Goal: Task Accomplishment & Management: Manage account settings

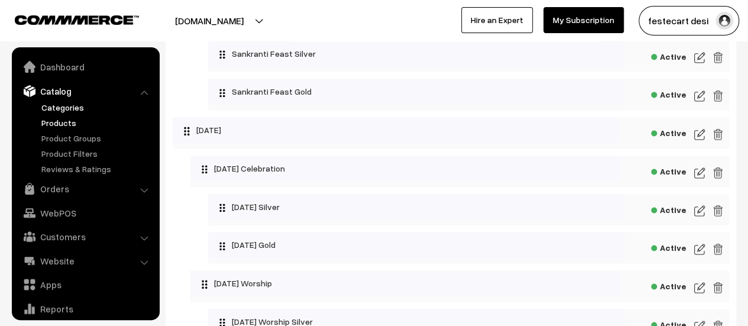
click at [65, 125] on link "Products" at bounding box center [96, 122] width 117 height 12
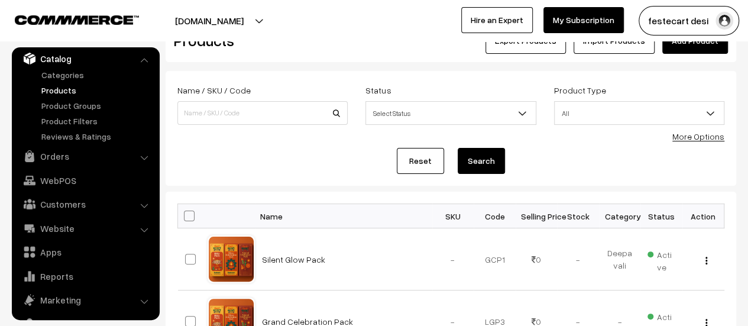
scroll to position [118, 0]
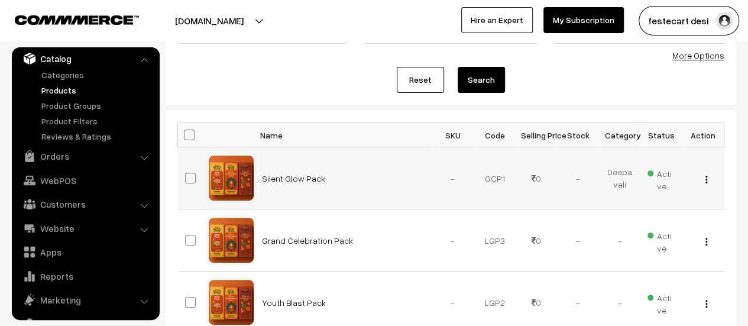
click at [282, 184] on td "Silent Glow Pack" at bounding box center [343, 178] width 177 height 62
click at [282, 181] on link "Silent Glow Pack" at bounding box center [293, 178] width 63 height 10
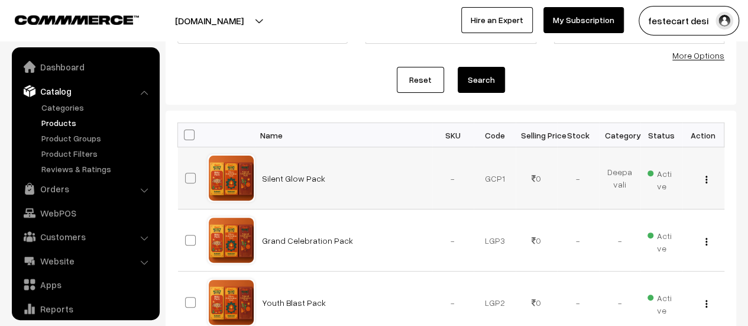
scroll to position [33, 0]
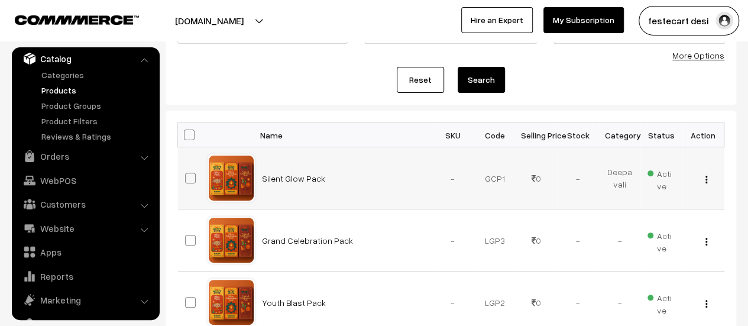
click at [707, 181] on div "View Edit Delete" at bounding box center [703, 178] width 28 height 12
click at [705, 179] on img "button" at bounding box center [706, 180] width 2 height 8
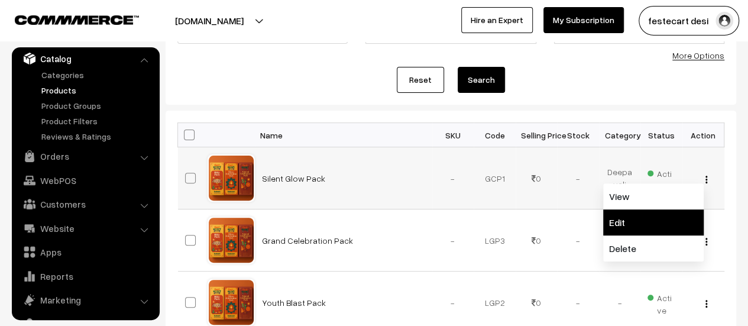
click at [625, 229] on link "Edit" at bounding box center [653, 222] width 100 height 26
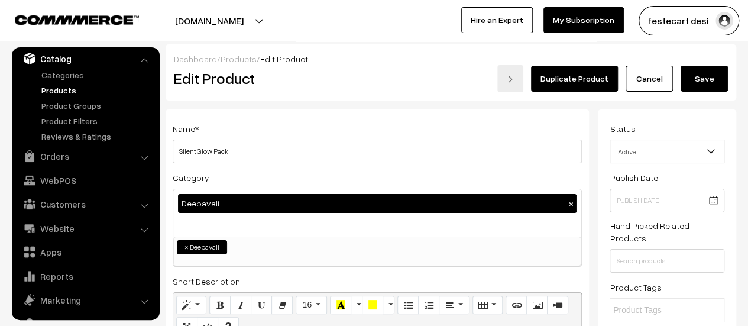
click at [265, 228] on div "Deepavali ×" at bounding box center [377, 212] width 408 height 47
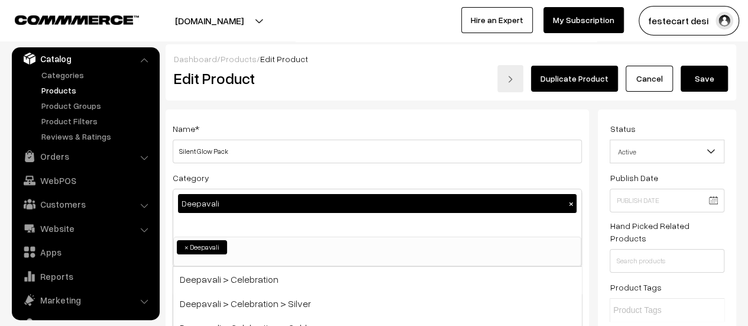
click at [642, 79] on link "Cancel" at bounding box center [648, 79] width 47 height 26
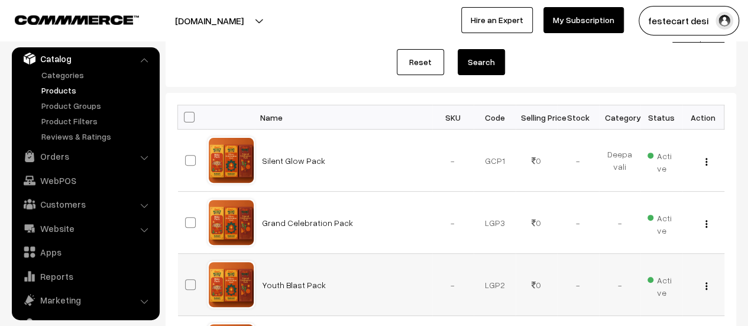
scroll to position [9, 0]
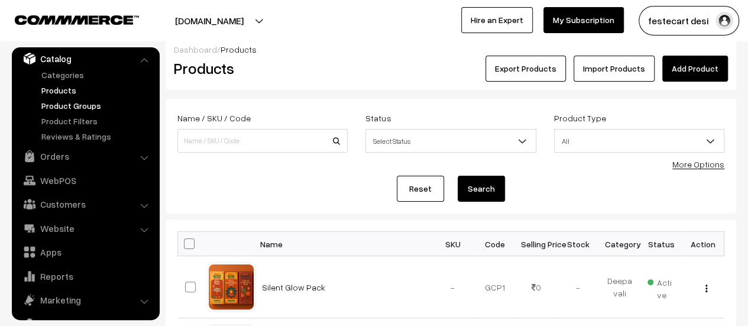
click at [104, 108] on link "Product Groups" at bounding box center [96, 105] width 117 height 12
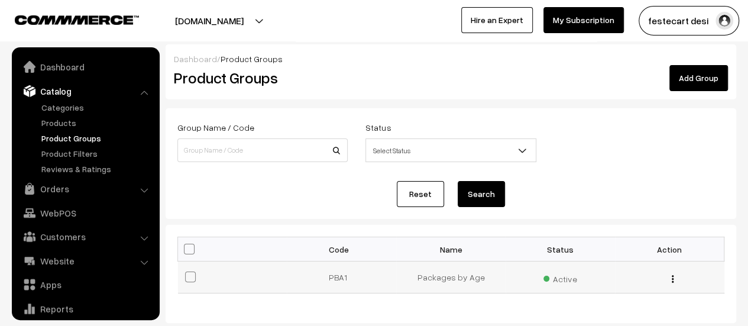
scroll to position [33, 0]
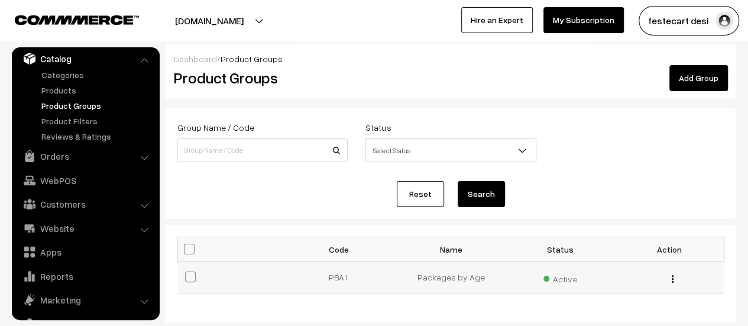
click at [400, 274] on td "Packages by Age" at bounding box center [450, 277] width 109 height 32
click at [330, 272] on td "PBA1" at bounding box center [341, 277] width 109 height 32
click at [670, 282] on div "Edit Delete" at bounding box center [669, 277] width 95 height 12
click at [672, 280] on img "button" at bounding box center [673, 279] width 2 height 8
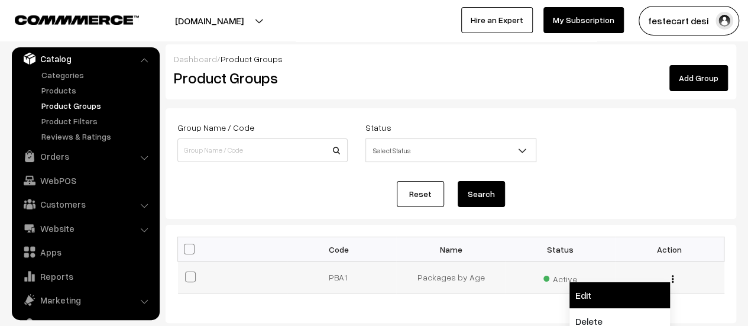
click at [621, 296] on link "Edit" at bounding box center [619, 295] width 100 height 26
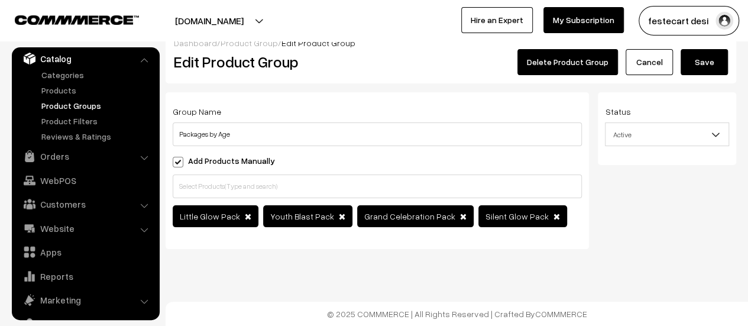
scroll to position [25, 0]
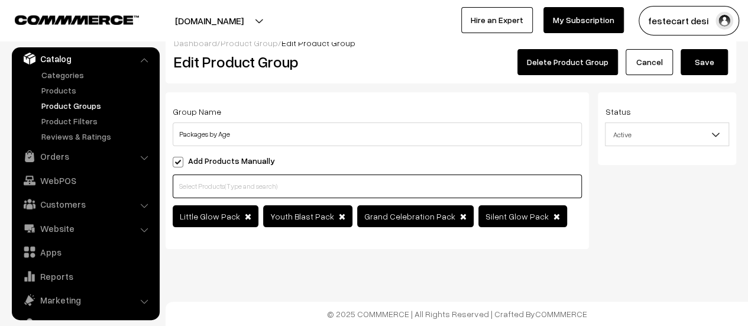
click at [546, 183] on input "text" at bounding box center [377, 186] width 409 height 24
type input "u"
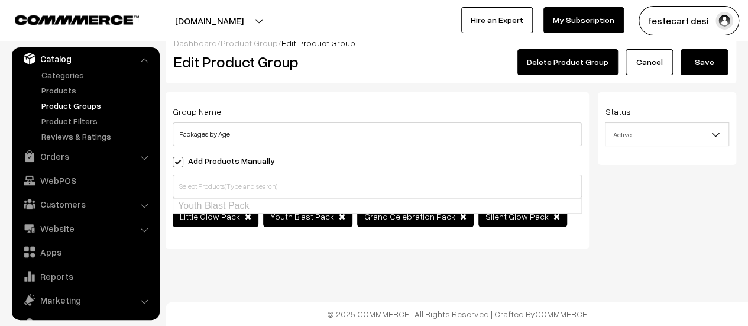
click at [216, 242] on div "Group Name Packages by Age Add Products Manually Little Glow Pack" at bounding box center [377, 175] width 441 height 166
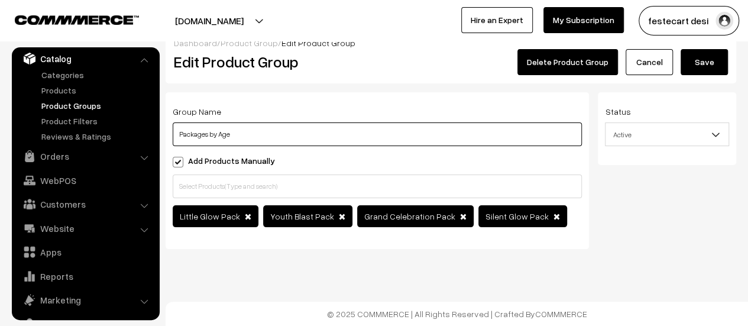
click at [221, 127] on input "Packages by Age" at bounding box center [377, 134] width 409 height 24
click at [255, 122] on input "Packages by Age" at bounding box center [377, 134] width 409 height 24
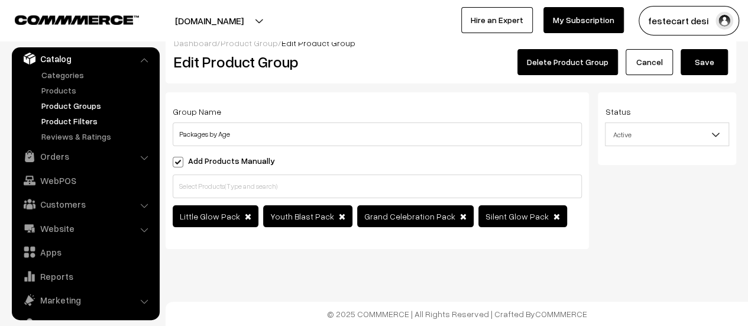
click at [77, 117] on link "Product Filters" at bounding box center [96, 121] width 117 height 12
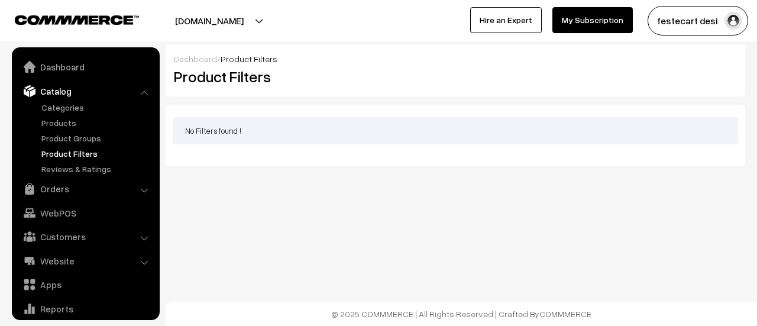
scroll to position [33, 0]
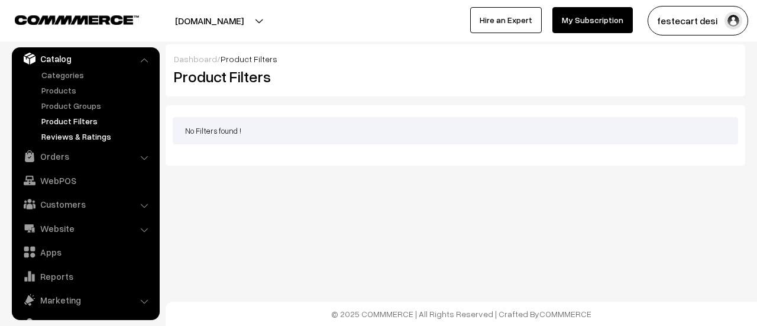
click at [80, 131] on link "Reviews & Ratings" at bounding box center [96, 136] width 117 height 12
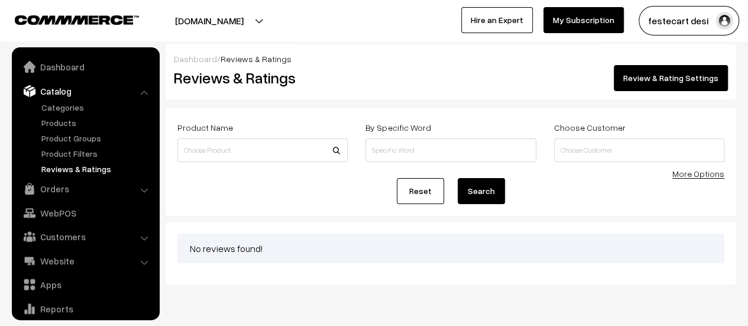
scroll to position [33, 0]
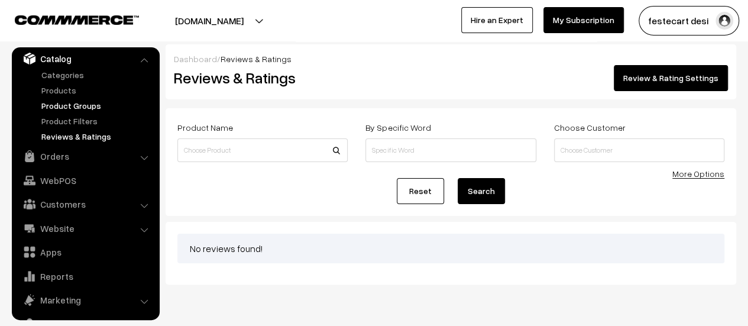
click at [78, 110] on link "Product Groups" at bounding box center [96, 105] width 117 height 12
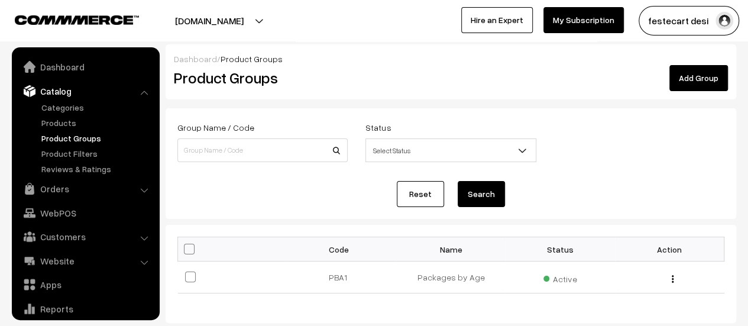
scroll to position [33, 0]
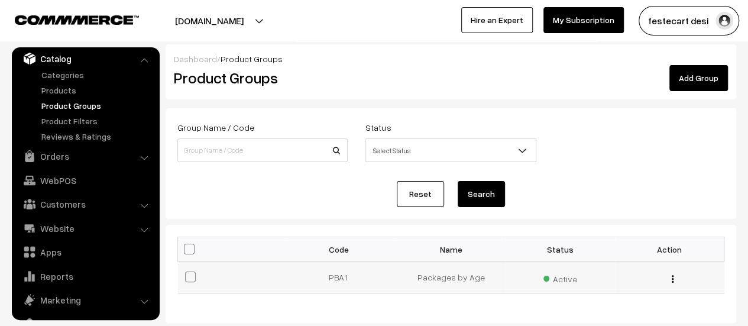
click at [188, 275] on span at bounding box center [190, 276] width 11 height 11
click at [187, 273] on input "checkbox" at bounding box center [183, 269] width 8 height 8
checkbox input "true"
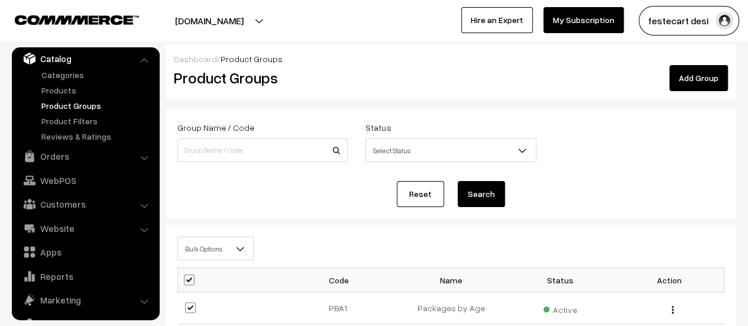
scroll to position [104, 0]
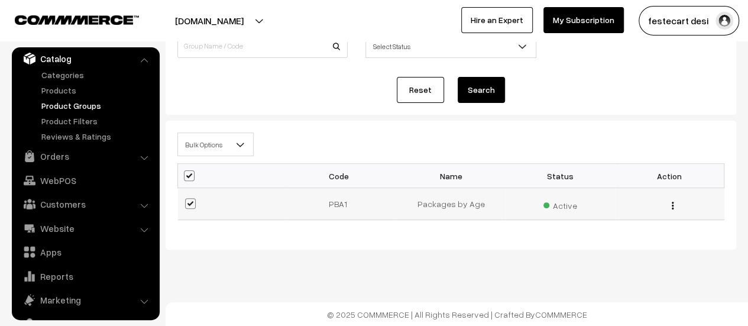
click at [674, 200] on div "Edit Delete" at bounding box center [669, 203] width 95 height 12
click at [670, 204] on div "Edit Delete" at bounding box center [669, 203] width 95 height 12
click at [672, 206] on img "button" at bounding box center [673, 206] width 2 height 8
click at [73, 89] on link "Products" at bounding box center [96, 90] width 117 height 12
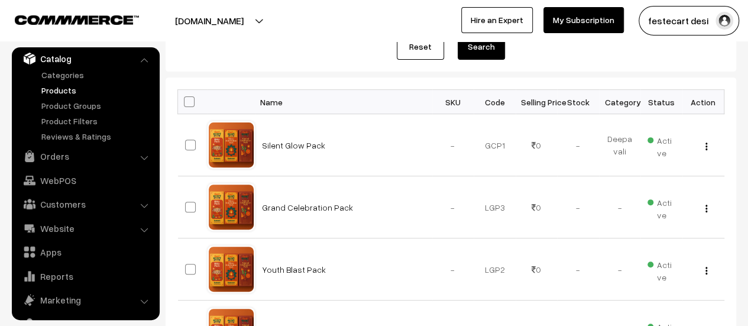
scroll to position [236, 0]
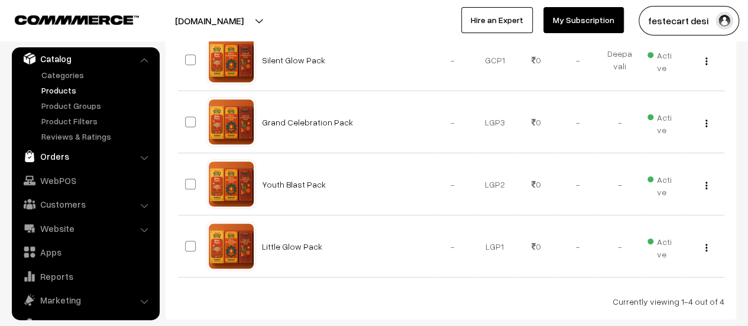
click at [67, 164] on link "Orders" at bounding box center [85, 155] width 141 height 21
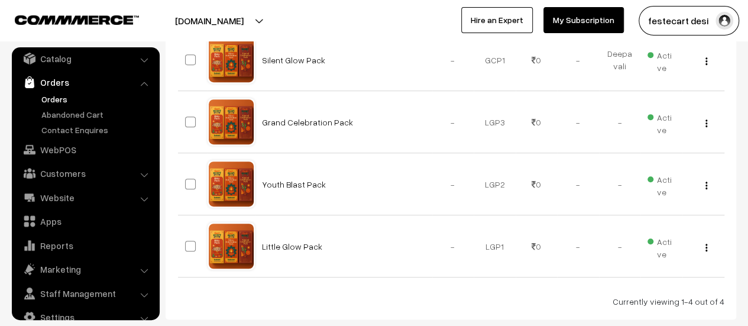
click at [51, 103] on link "Orders" at bounding box center [96, 99] width 117 height 12
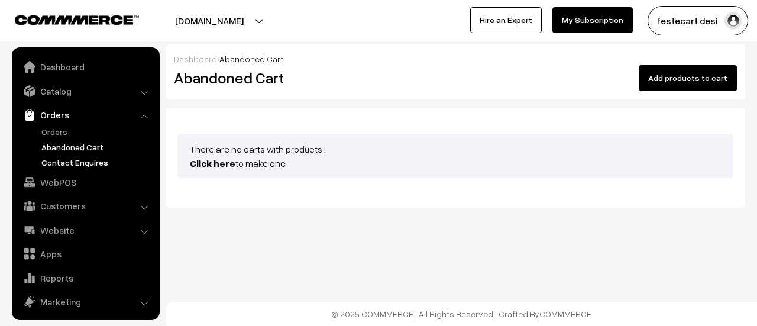
scroll to position [51, 0]
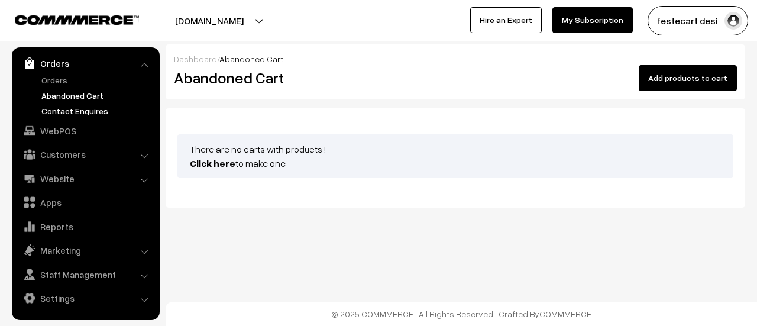
click at [86, 109] on link "Contact Enquires" at bounding box center [96, 111] width 117 height 12
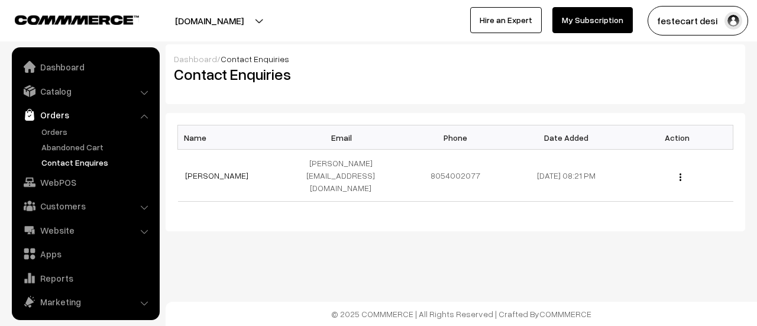
scroll to position [51, 0]
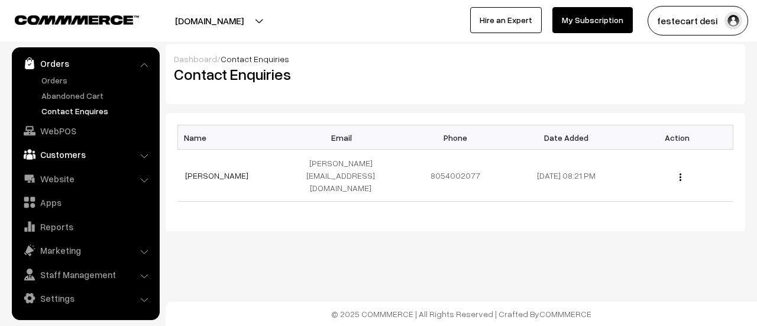
click at [65, 154] on link "Customers" at bounding box center [85, 154] width 141 height 21
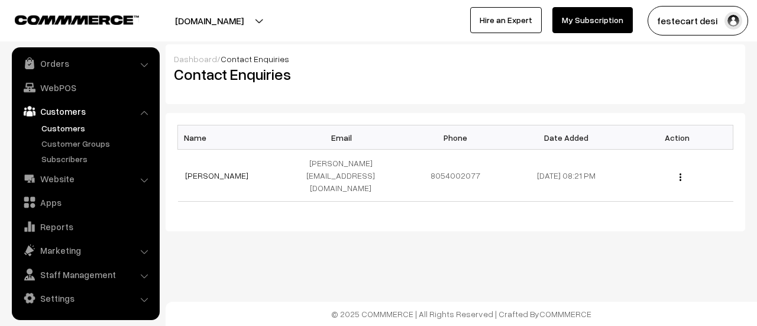
click at [60, 126] on link "Customers" at bounding box center [96, 128] width 117 height 12
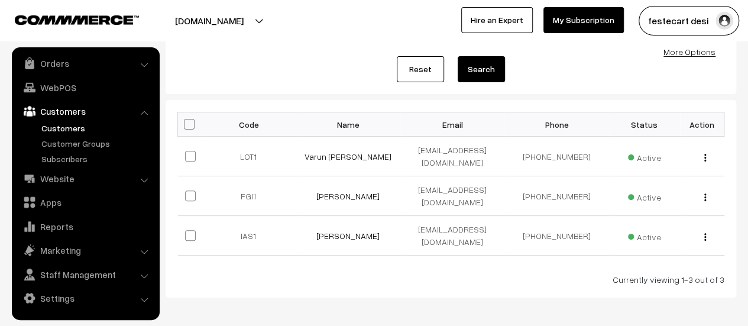
scroll to position [154, 0]
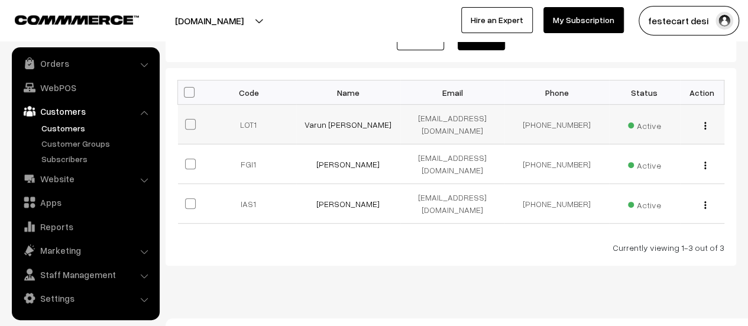
click at [705, 121] on button "button" at bounding box center [704, 125] width 3 height 9
click at [320, 256] on div "Dashboard / Customers Customers Import Customers Add Customer Name / Email / Ph…" at bounding box center [374, 94] width 748 height 496
click at [52, 139] on link "Customer Groups" at bounding box center [96, 143] width 117 height 12
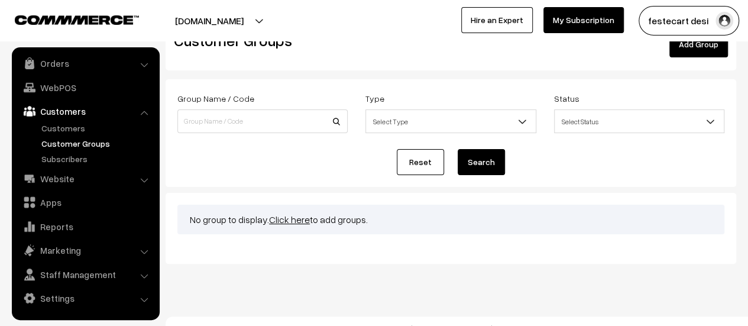
scroll to position [48, 0]
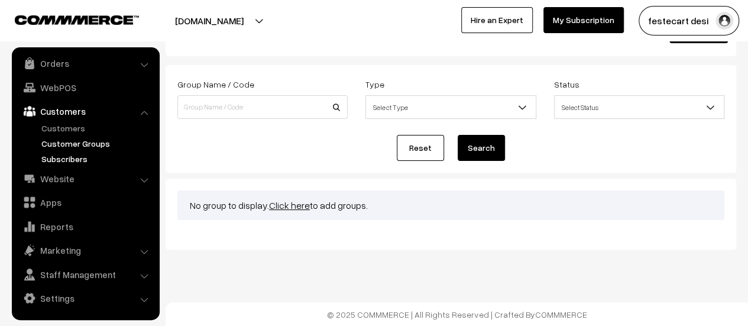
click at [66, 157] on link "Subscribers" at bounding box center [96, 159] width 117 height 12
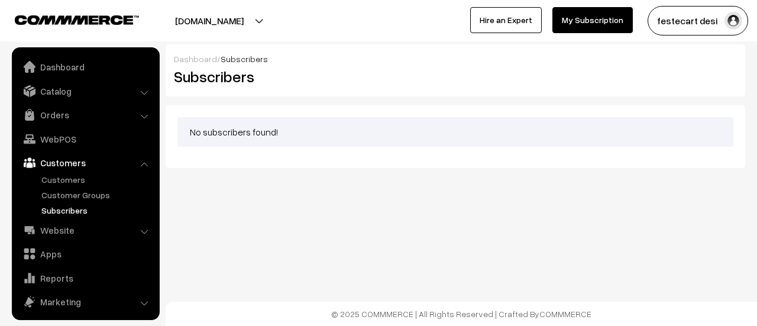
scroll to position [51, 0]
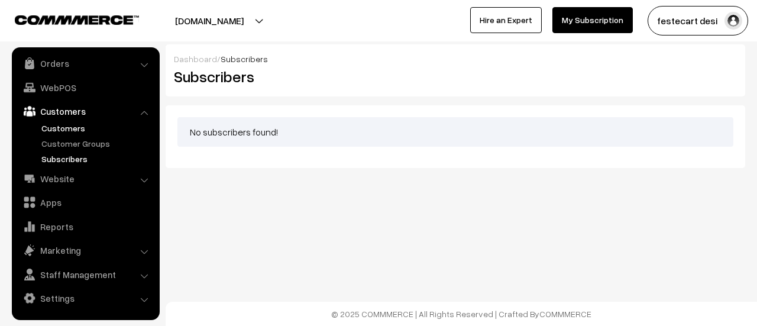
click at [79, 128] on link "Customers" at bounding box center [96, 128] width 117 height 12
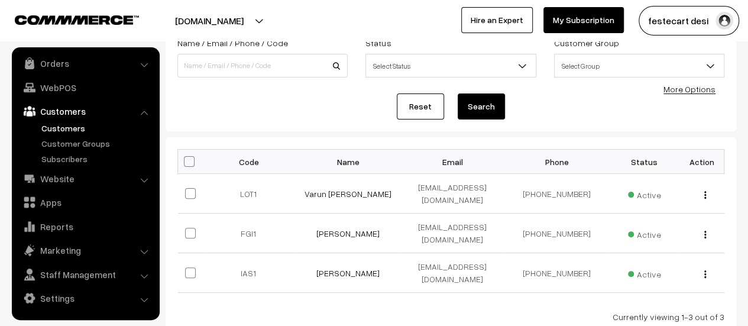
scroll to position [118, 0]
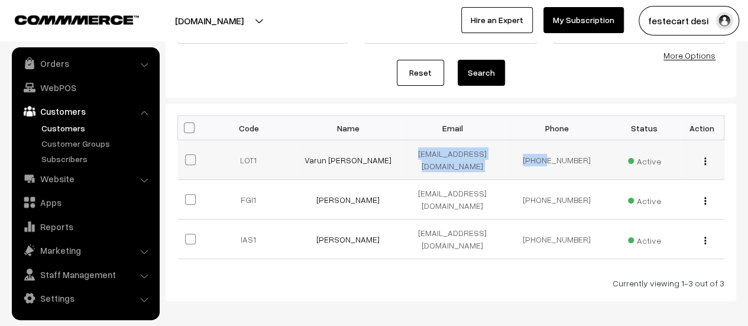
drag, startPoint x: 435, startPoint y: 151, endPoint x: 544, endPoint y: 151, distance: 109.4
click at [544, 151] on tr "LOT1 Varun [PERSON_NAME] [EMAIL_ADDRESS][DOMAIN_NAME] [PHONE_NUMBER] Active vie…" at bounding box center [451, 160] width 546 height 40
click at [609, 151] on td "Active" at bounding box center [644, 160] width 71 height 40
click at [706, 154] on div "view Edit Delete" at bounding box center [702, 160] width 30 height 12
click at [704, 157] on img "button" at bounding box center [705, 161] width 2 height 8
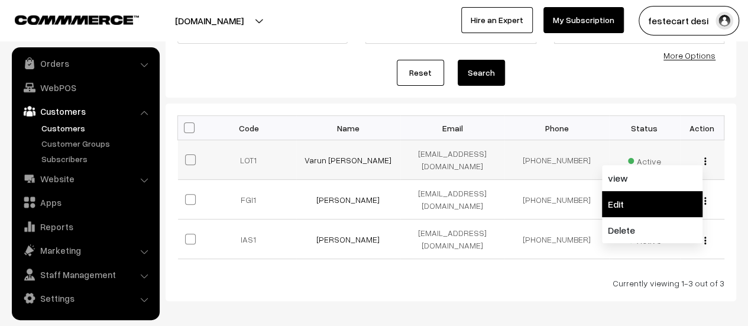
click at [640, 199] on link "Edit" at bounding box center [652, 204] width 100 height 26
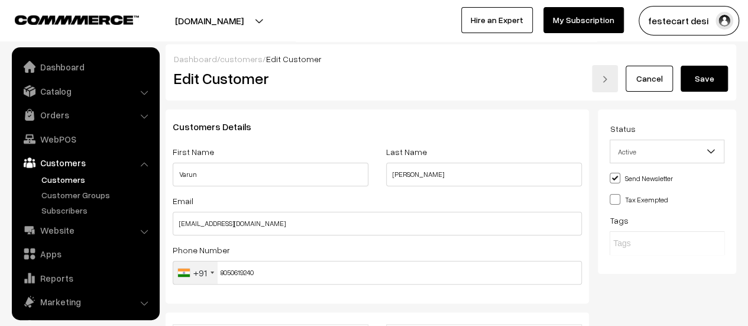
scroll to position [51, 0]
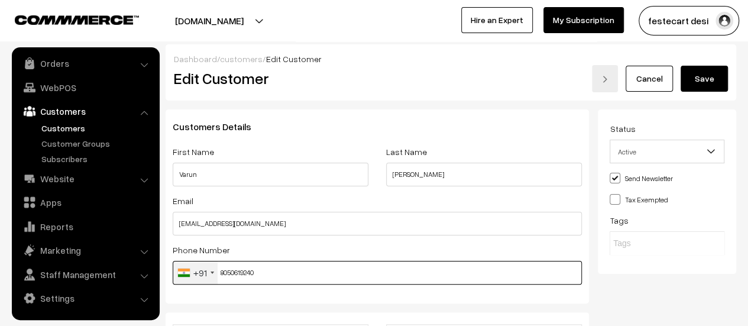
click at [325, 269] on input "8050619240" at bounding box center [377, 273] width 409 height 24
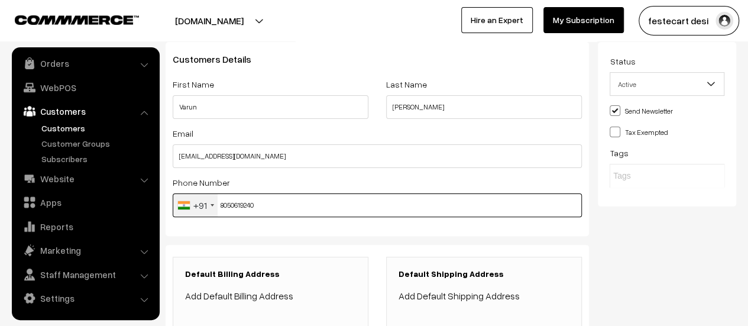
scroll to position [59, 0]
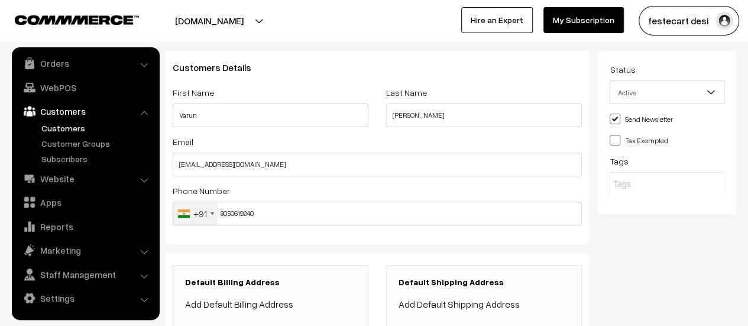
click at [196, 215] on div "+91" at bounding box center [200, 213] width 14 height 14
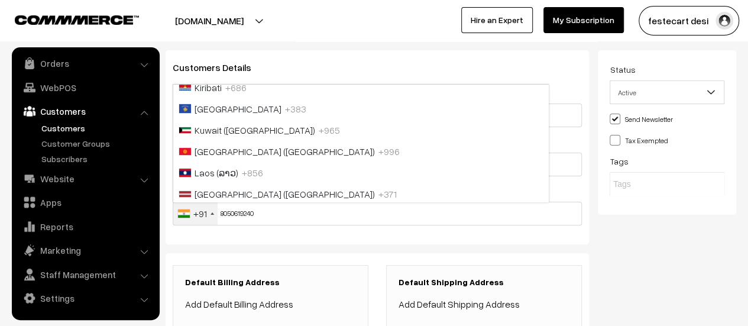
scroll to position [2758, 0]
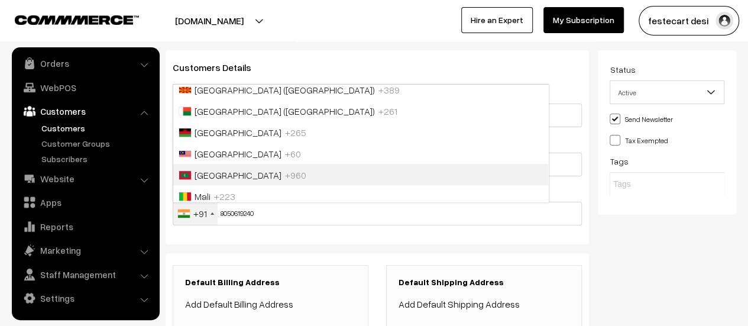
click at [696, 271] on div "Status Active Inactive Active Send Newsletter Tax Exempted Tags" at bounding box center [671, 226] width 147 height 353
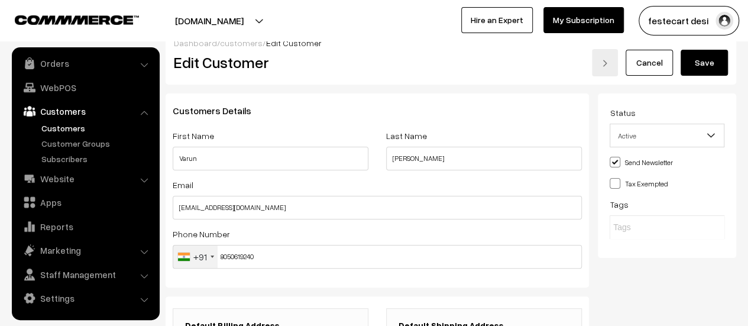
scroll to position [0, 0]
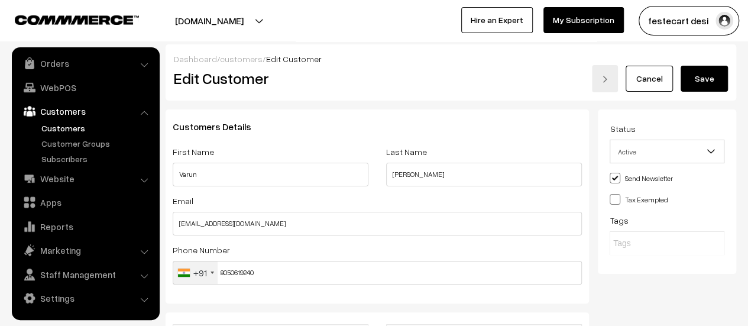
click at [647, 77] on link "Cancel" at bounding box center [648, 79] width 47 height 26
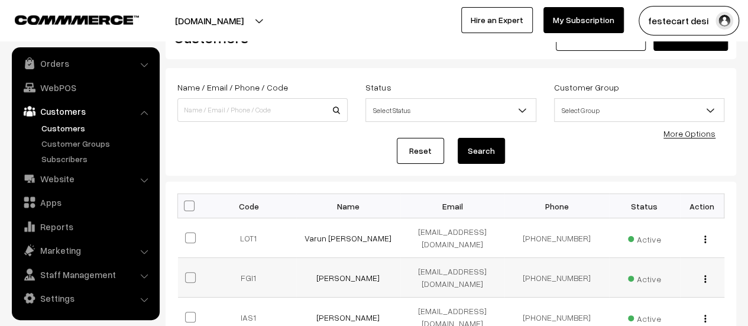
scroll to position [59, 0]
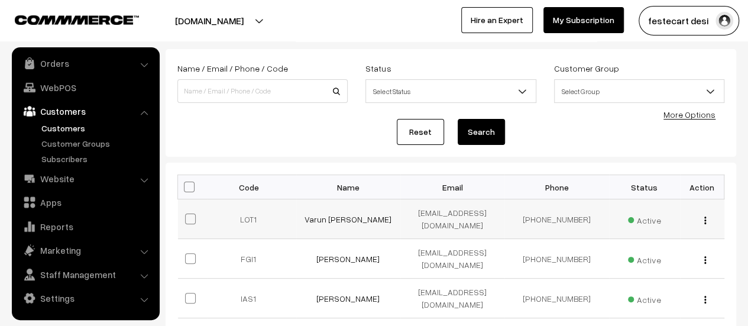
click at [701, 216] on div "view Edit Delete" at bounding box center [702, 219] width 30 height 12
click at [707, 215] on div "view Edit Delete" at bounding box center [702, 219] width 30 height 12
click at [702, 215] on div "view Edit Delete" at bounding box center [702, 219] width 30 height 12
click at [705, 217] on img "button" at bounding box center [705, 220] width 2 height 8
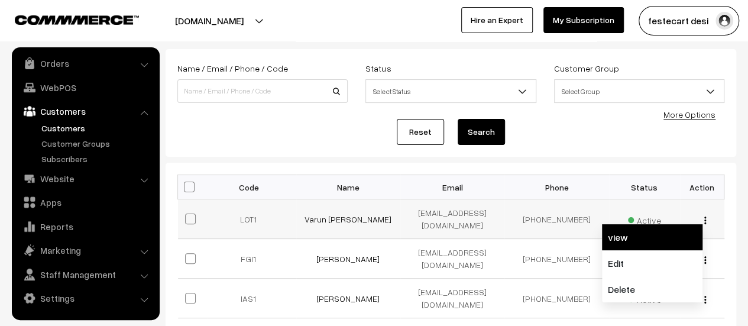
click at [631, 231] on link "view" at bounding box center [652, 237] width 100 height 26
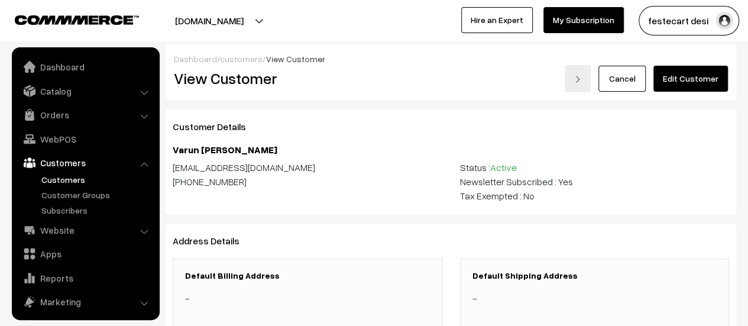
scroll to position [51, 0]
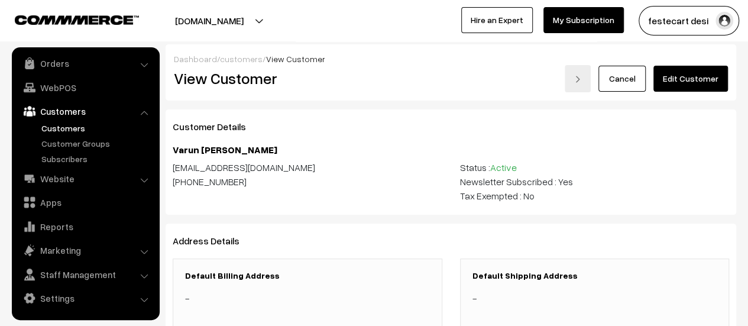
drag, startPoint x: 439, startPoint y: 183, endPoint x: 572, endPoint y: 192, distance: 133.9
click at [572, 192] on div "[EMAIL_ADDRESS][DOMAIN_NAME] [PHONE_NUMBER] Status : Active Newsletter Subscrib…" at bounding box center [451, 181] width 574 height 43
click at [596, 185] on div "Status : Active Newsletter Subscribed : Yes Tax Exempted : No" at bounding box center [594, 181] width 287 height 43
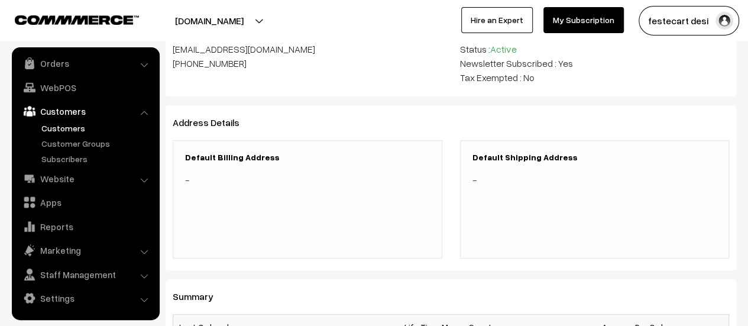
click at [247, 186] on div "-" at bounding box center [307, 180] width 245 height 14
drag, startPoint x: 497, startPoint y: 181, endPoint x: 432, endPoint y: 180, distance: 65.0
click at [497, 181] on div "-" at bounding box center [594, 180] width 245 height 14
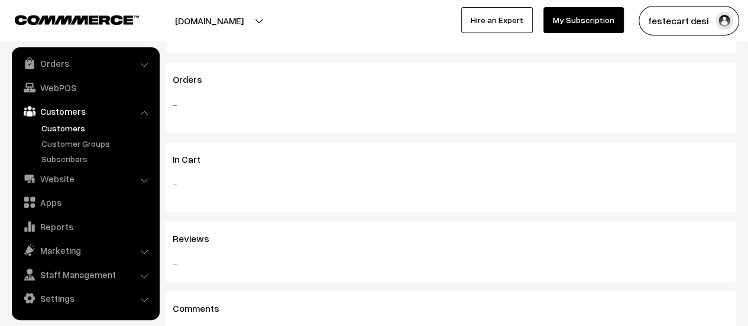
scroll to position [660, 0]
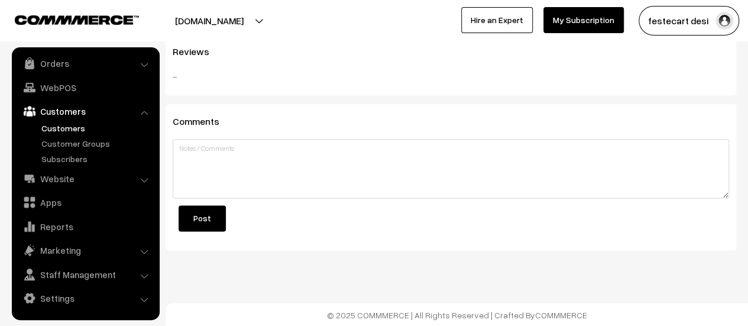
click at [216, 213] on button "Post" at bounding box center [202, 218] width 47 height 26
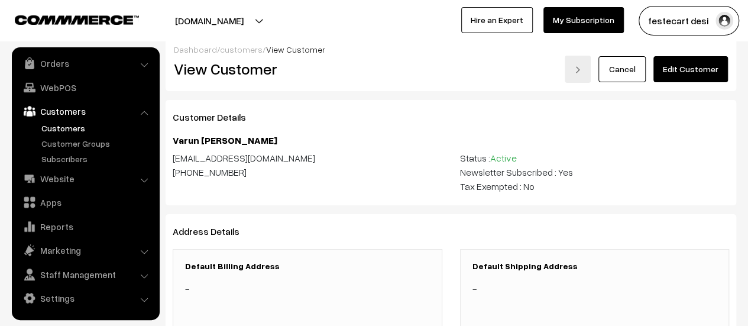
scroll to position [0, 0]
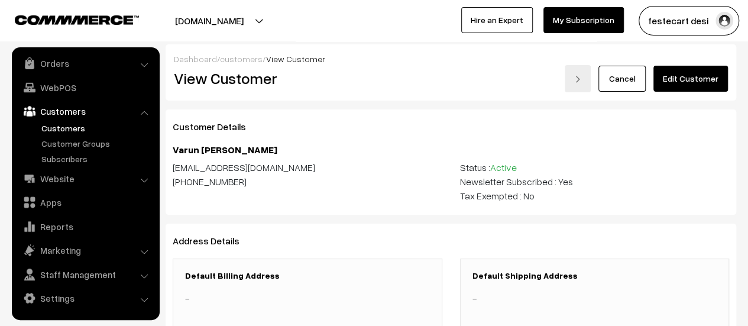
click at [635, 85] on link "Cancel" at bounding box center [621, 79] width 47 height 26
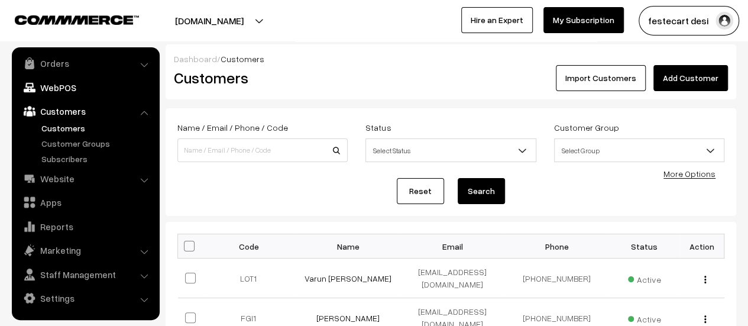
click at [57, 79] on link "WebPOS" at bounding box center [85, 87] width 141 height 21
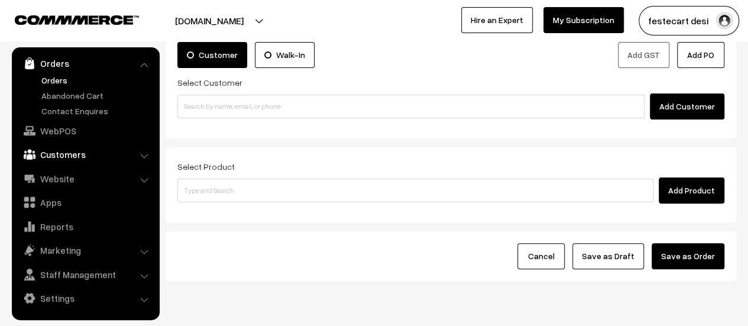
scroll to position [117, 0]
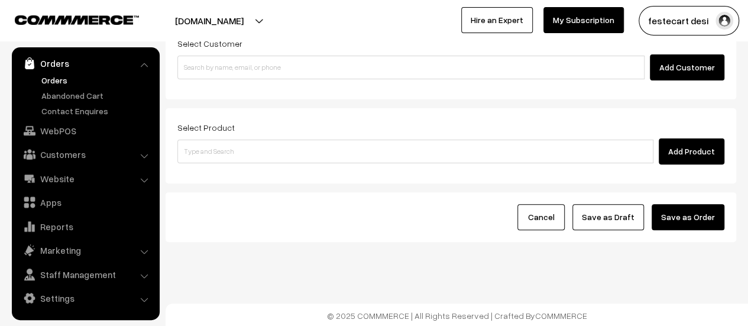
click at [58, 62] on link "Orders" at bounding box center [85, 63] width 141 height 21
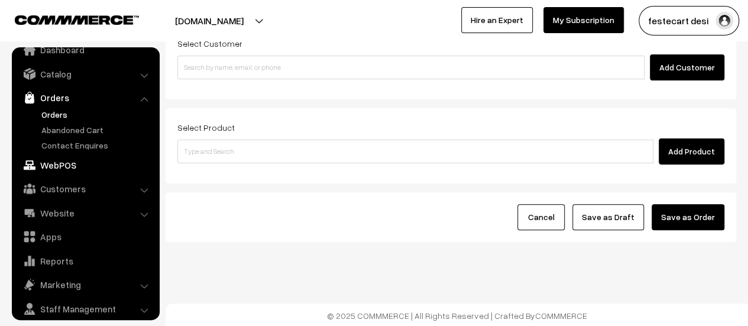
scroll to position [0, 0]
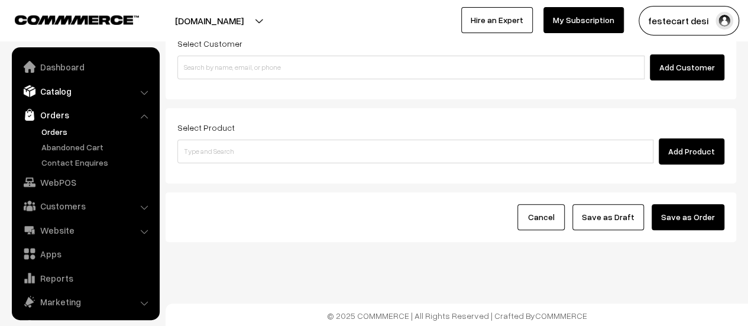
click at [73, 96] on link "Catalog" at bounding box center [85, 90] width 141 height 21
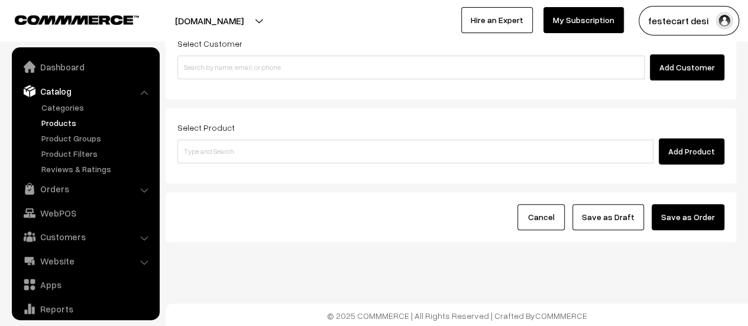
click at [80, 121] on link "Products" at bounding box center [96, 122] width 117 height 12
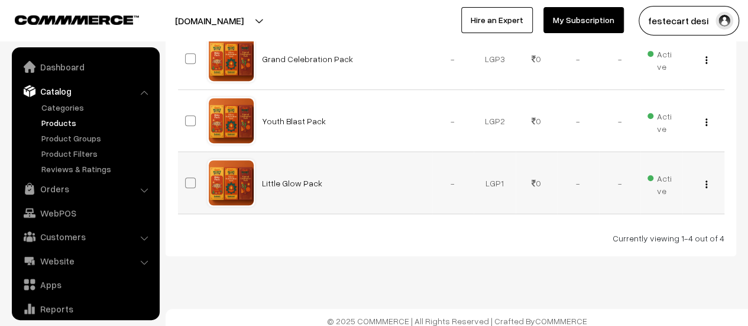
scroll to position [9, 0]
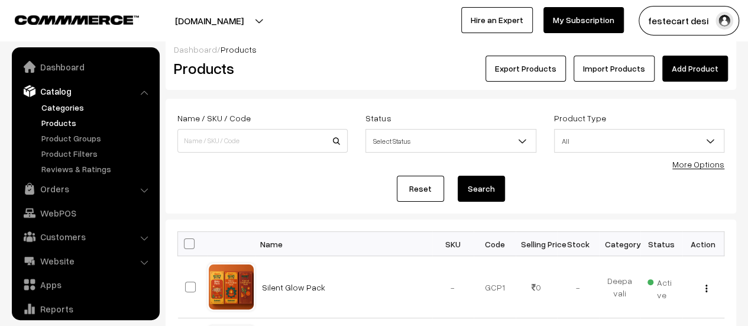
click at [59, 108] on link "Categories" at bounding box center [96, 107] width 117 height 12
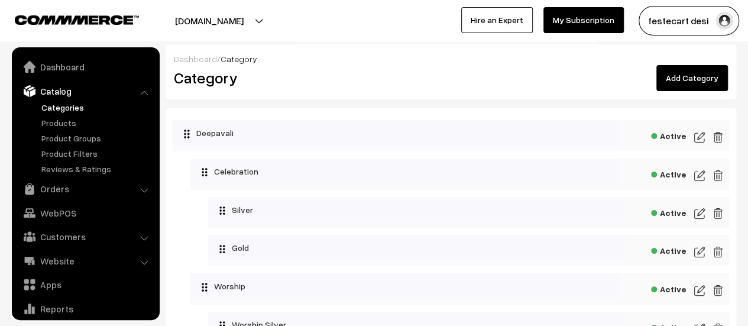
scroll to position [33, 0]
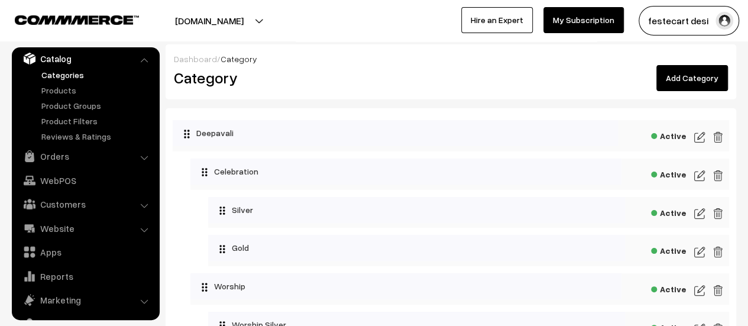
click at [701, 132] on img at bounding box center [699, 137] width 11 height 14
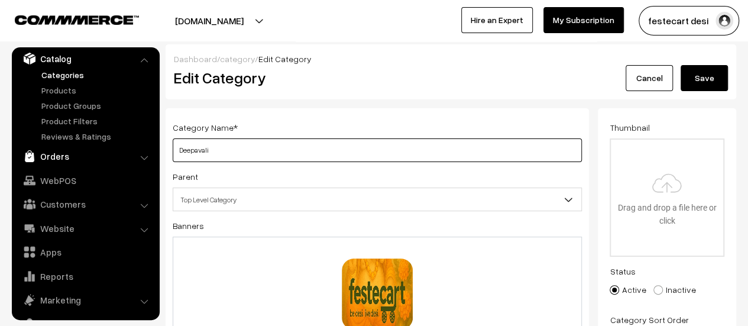
drag, startPoint x: 287, startPoint y: 153, endPoint x: 142, endPoint y: 153, distance: 144.2
click at [257, 148] on input "Deepavali" at bounding box center [377, 150] width 409 height 24
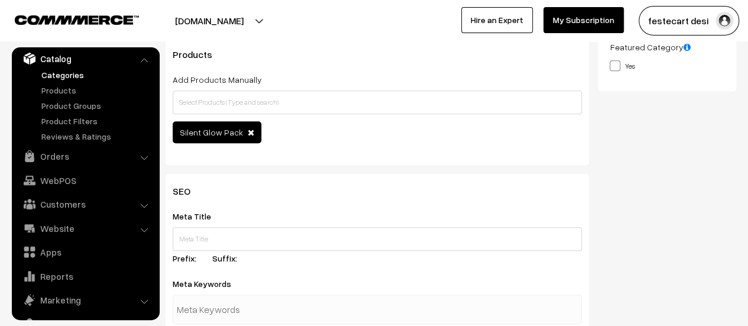
scroll to position [414, 0]
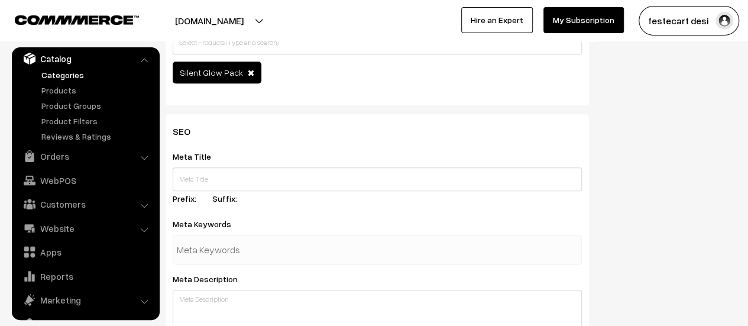
type input "Deepavali"
